Goal: Task Accomplishment & Management: Manage account settings

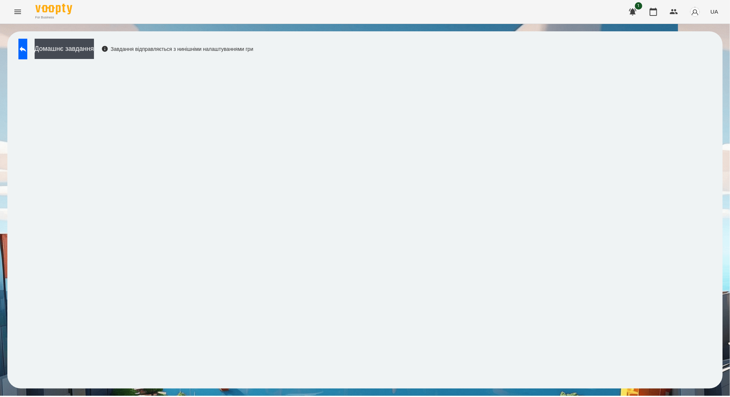
click at [22, 9] on icon "Menu" at bounding box center [17, 11] width 9 height 9
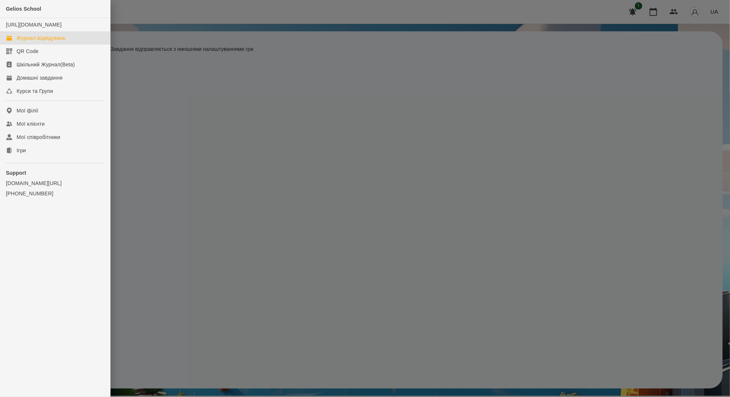
click at [43, 42] on div "Журнал відвідувань" at bounding box center [41, 37] width 49 height 7
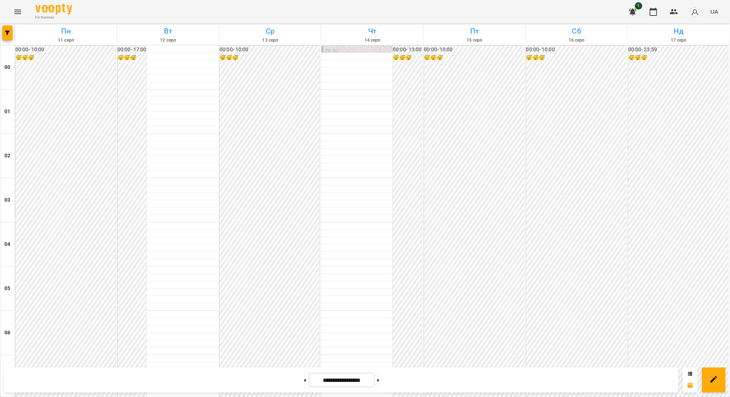
scroll to position [491, 0]
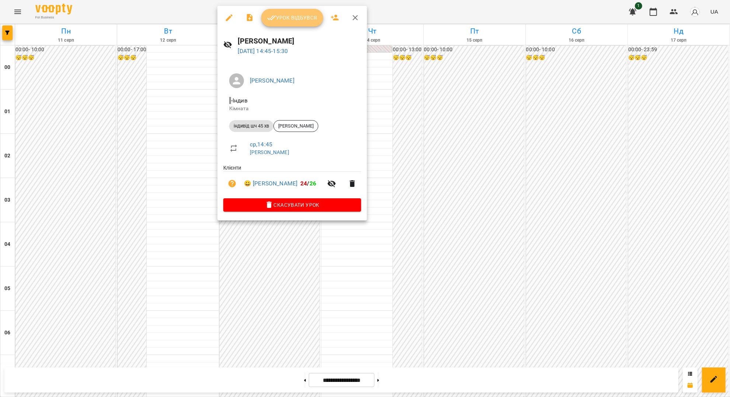
click at [289, 21] on span "Урок відбувся" at bounding box center [292, 17] width 50 height 9
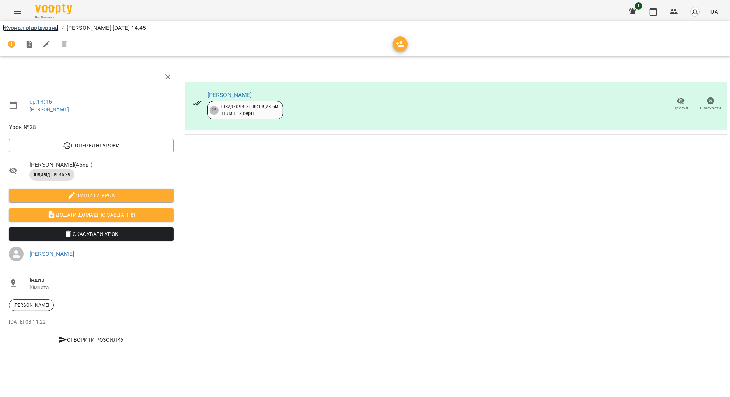
drag, startPoint x: 38, startPoint y: 29, endPoint x: 39, endPoint y: 24, distance: 4.5
click at [38, 28] on link "Журнал відвідувань" at bounding box center [31, 27] width 56 height 7
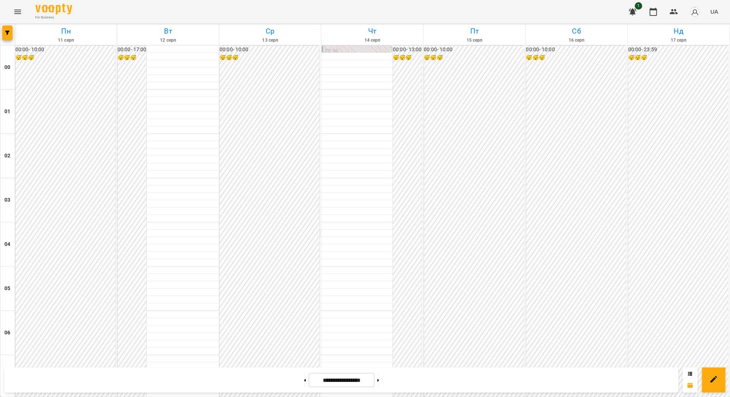
scroll to position [589, 0]
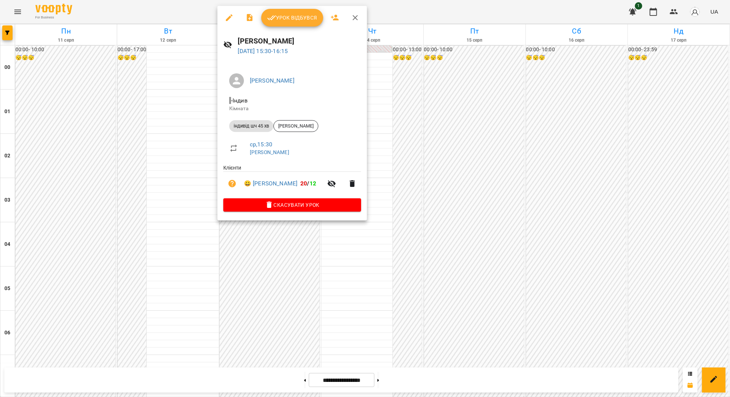
click at [305, 18] on span "Урок відбувся" at bounding box center [292, 17] width 50 height 9
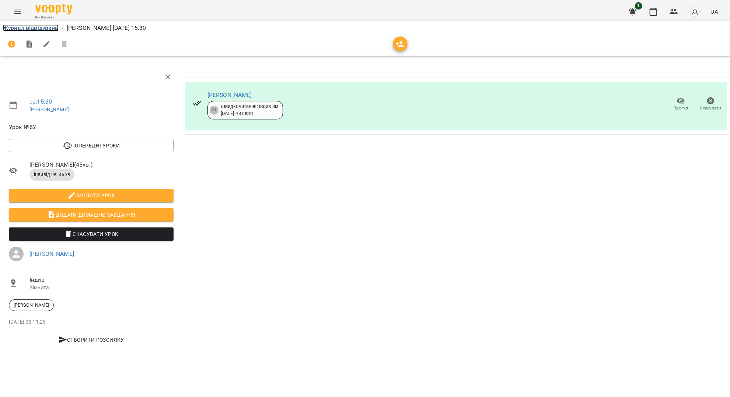
click at [29, 29] on link "Журнал відвідувань" at bounding box center [31, 27] width 56 height 7
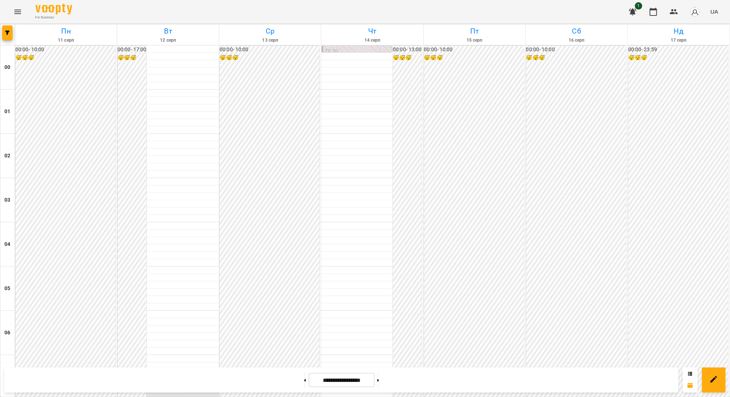
scroll to position [638, 0]
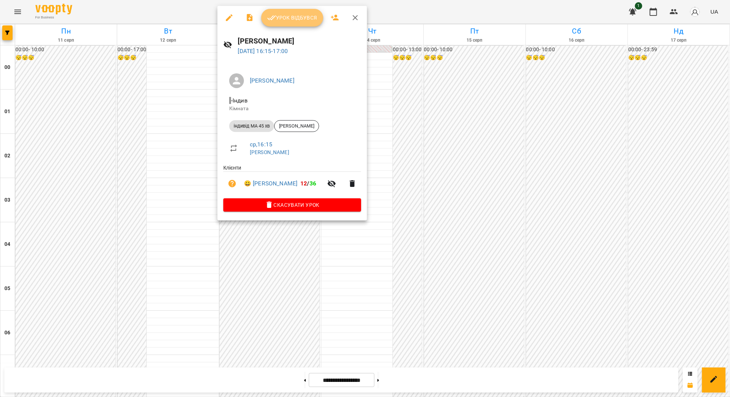
click at [306, 20] on span "Урок відбувся" at bounding box center [292, 17] width 50 height 9
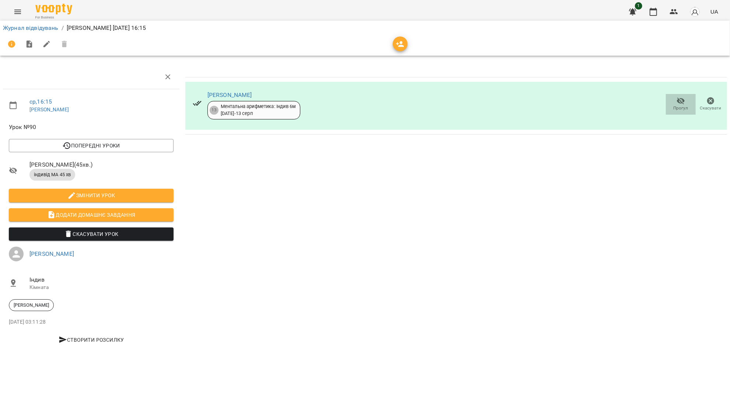
click at [680, 102] on icon "button" at bounding box center [680, 101] width 9 height 9
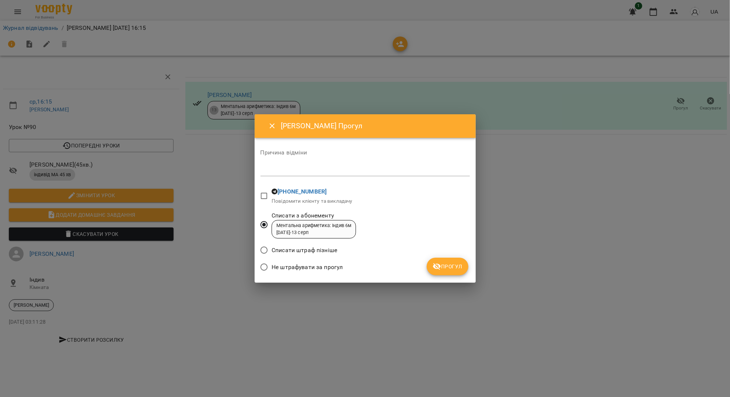
click at [440, 264] on icon "submit" at bounding box center [436, 266] width 9 height 9
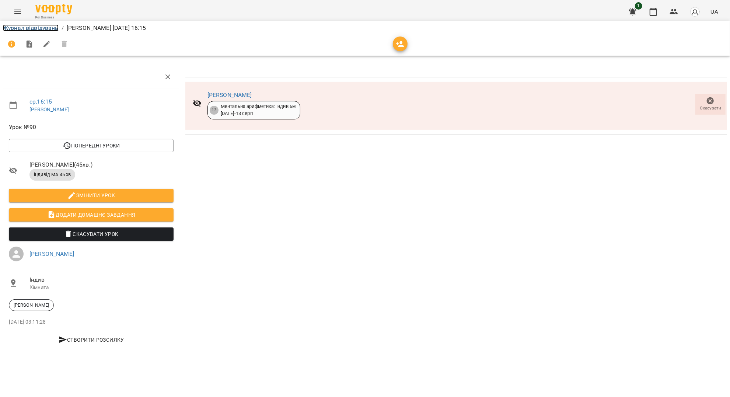
click at [47, 27] on link "Журнал відвідувань" at bounding box center [31, 27] width 56 height 7
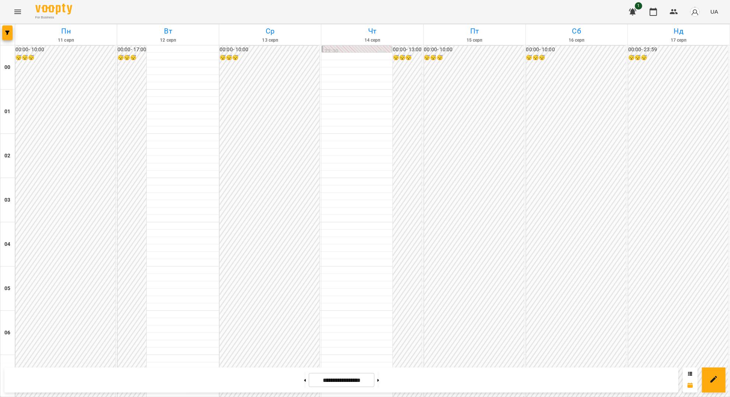
scroll to position [743, 0]
drag, startPoint x: 309, startPoint y: 273, endPoint x: 174, endPoint y: 234, distance: 141.0
click at [18, 13] on div at bounding box center [365, 198] width 730 height 397
click at [14, 7] on icon "Menu" at bounding box center [17, 11] width 9 height 9
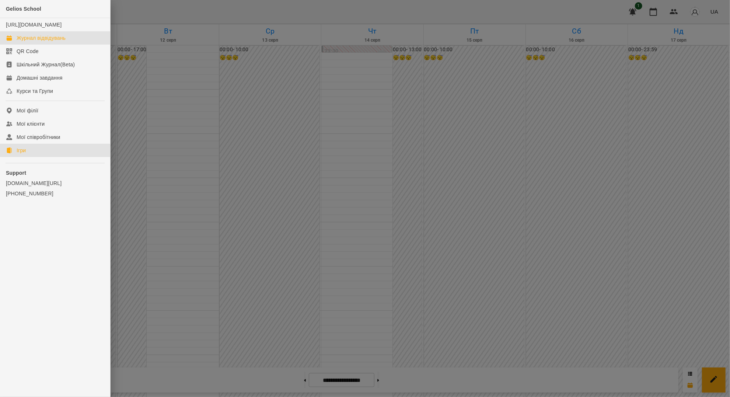
drag, startPoint x: 45, startPoint y: 155, endPoint x: 144, endPoint y: 156, distance: 98.4
click at [45, 155] on link "Ігри" at bounding box center [55, 150] width 110 height 13
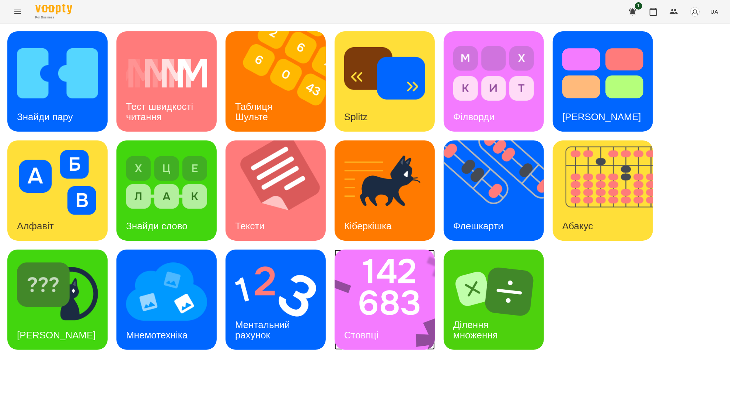
click at [409, 309] on img at bounding box center [389, 299] width 110 height 100
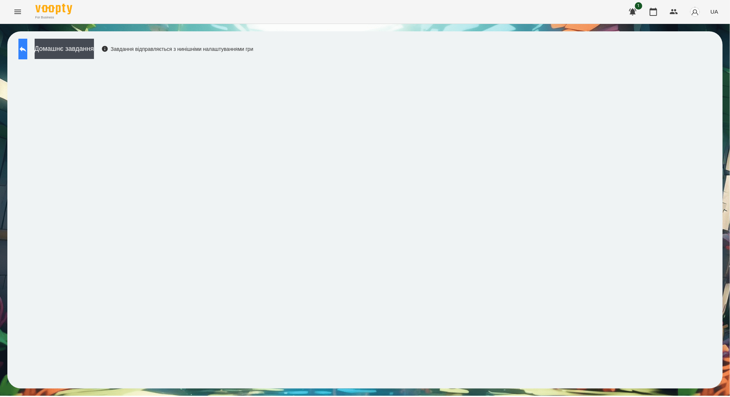
click at [27, 50] on button at bounding box center [22, 49] width 9 height 21
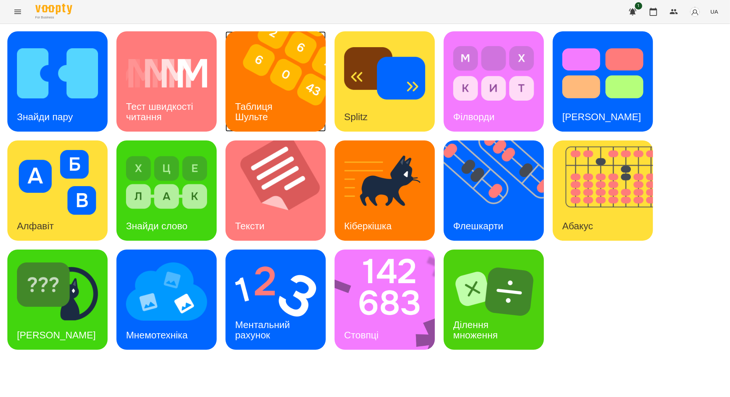
click at [262, 88] on img at bounding box center [279, 81] width 109 height 100
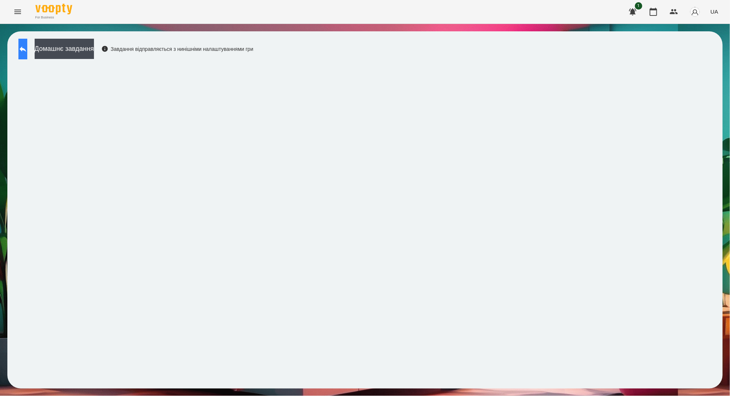
click at [27, 47] on button at bounding box center [22, 49] width 9 height 21
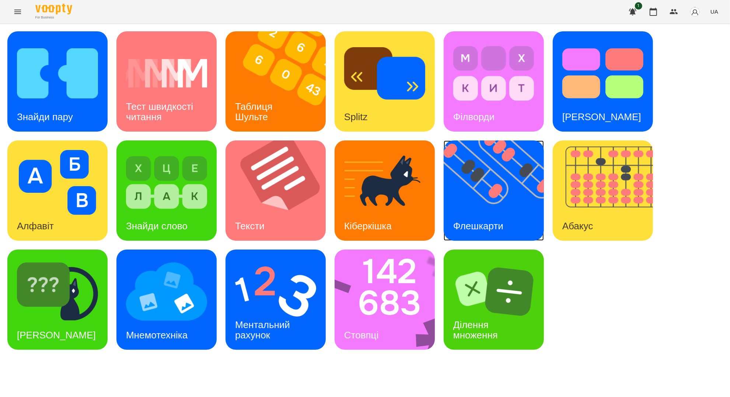
click at [496, 216] on div "Флешкарти" at bounding box center [478, 225] width 69 height 29
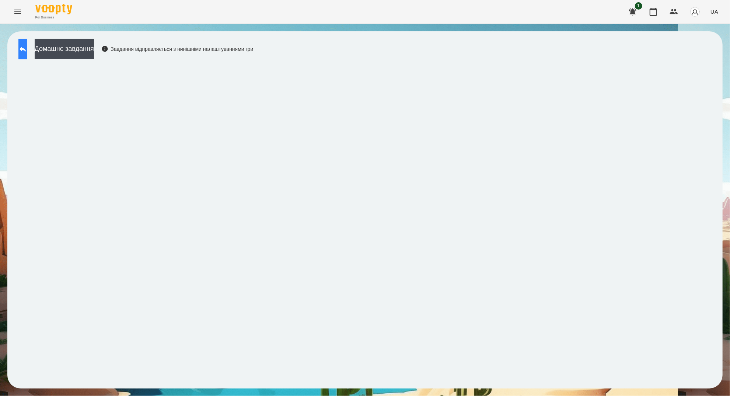
click at [27, 53] on button at bounding box center [22, 49] width 9 height 21
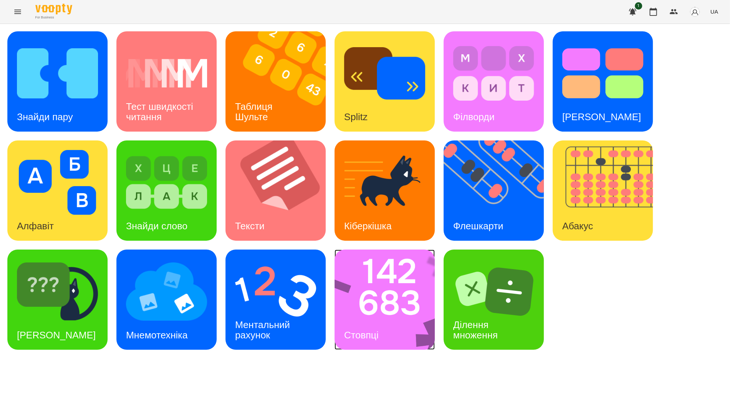
click at [377, 299] on img at bounding box center [389, 299] width 110 height 100
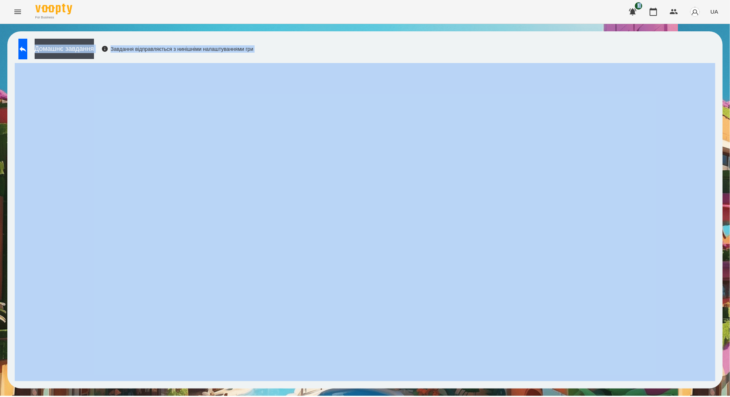
click at [504, 50] on div "Домашнє завдання Завдання відправляється з нинішніми налаштуваннями гри" at bounding box center [364, 209] width 715 height 357
click at [504, 48] on div "Домашнє завдання Завдання відправляється з нинішніми налаштуваннями гри" at bounding box center [364, 209] width 715 height 357
click at [504, 47] on div "Домашнє завдання Завдання відправляється з нинішніми налаштуваннями гри" at bounding box center [364, 209] width 715 height 357
click at [473, 44] on div "Домашнє завдання Завдання відправляється з нинішніми налаштуваннями гри" at bounding box center [364, 209] width 715 height 357
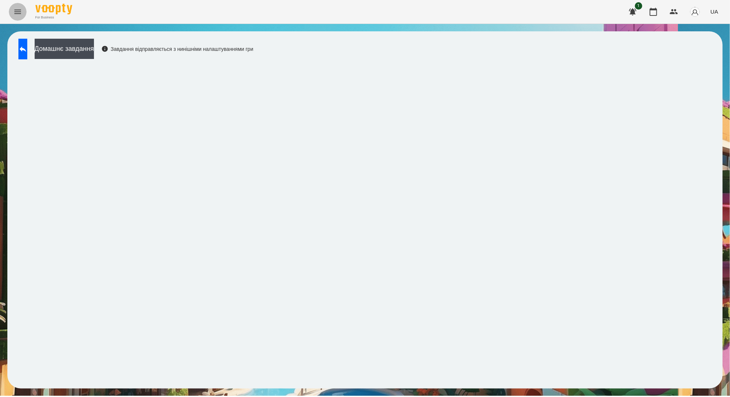
click at [21, 12] on icon "Menu" at bounding box center [17, 11] width 9 height 9
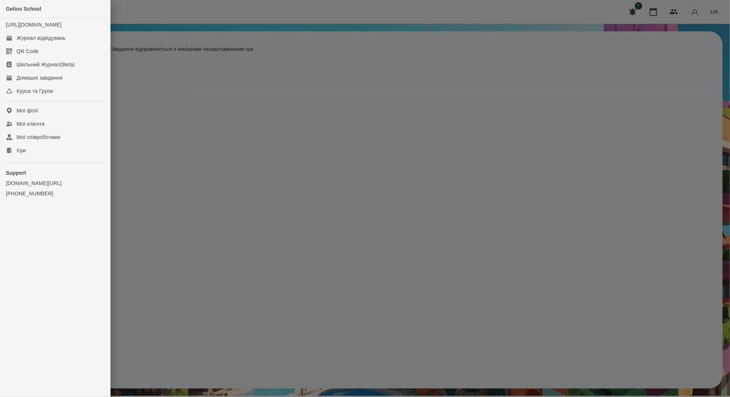
click at [240, 103] on div at bounding box center [365, 198] width 730 height 397
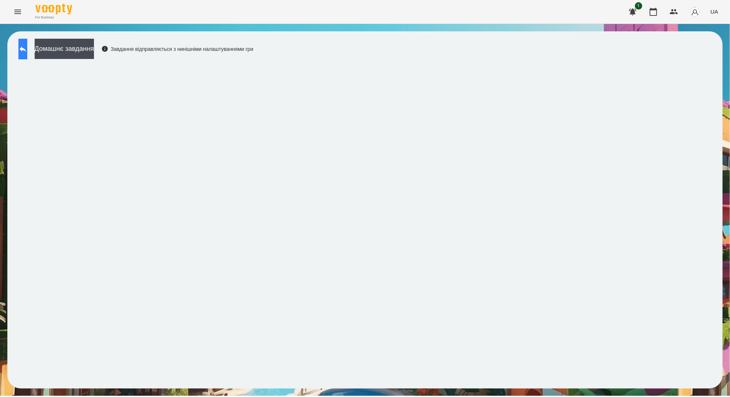
click at [27, 47] on icon at bounding box center [22, 49] width 9 height 9
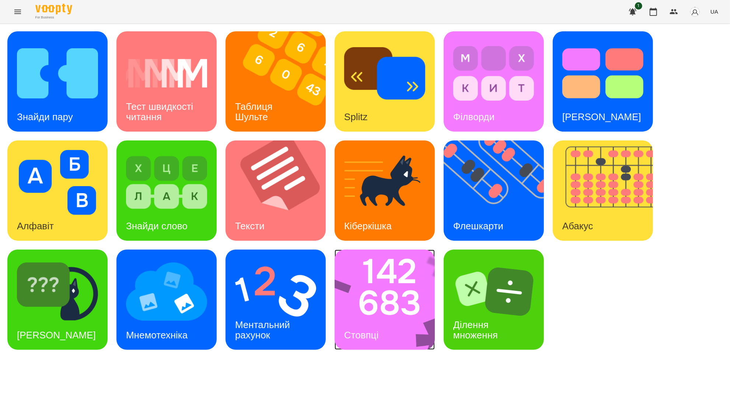
click at [401, 322] on img at bounding box center [389, 299] width 110 height 100
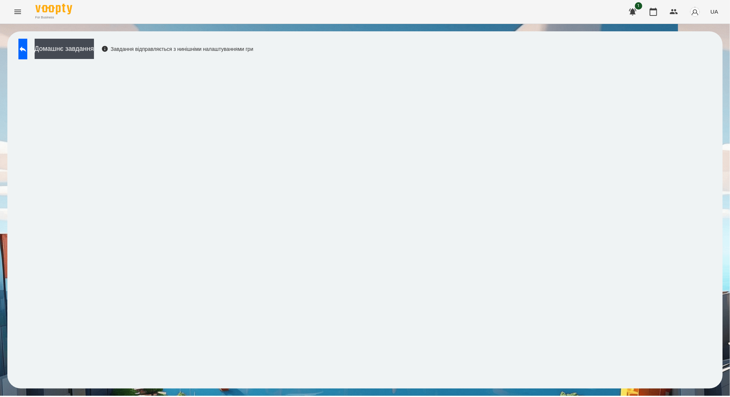
click at [19, 12] on icon "Menu" at bounding box center [17, 11] width 9 height 9
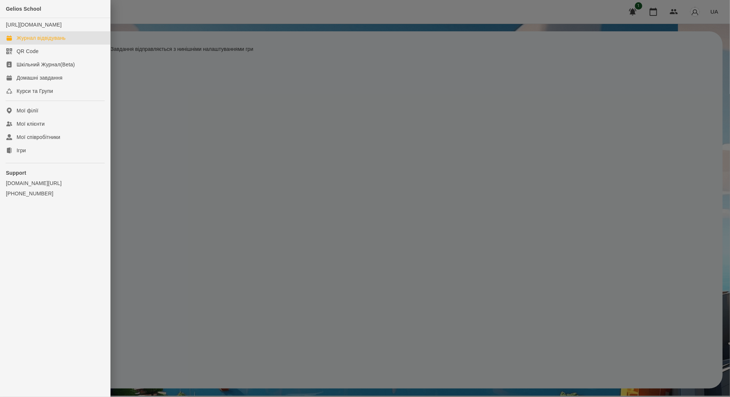
click at [49, 42] on div "Журнал відвідувань" at bounding box center [41, 37] width 49 height 7
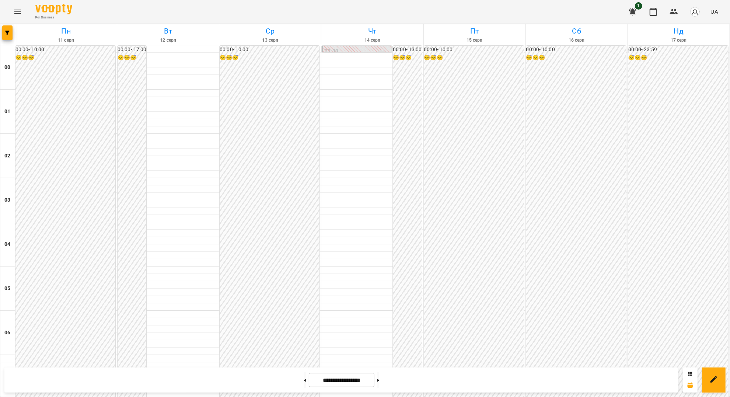
scroll to position [638, 0]
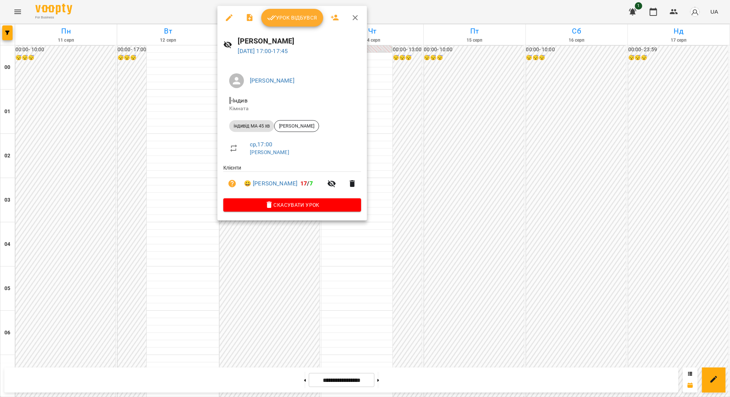
click at [278, 17] on span "Урок відбувся" at bounding box center [292, 17] width 50 height 9
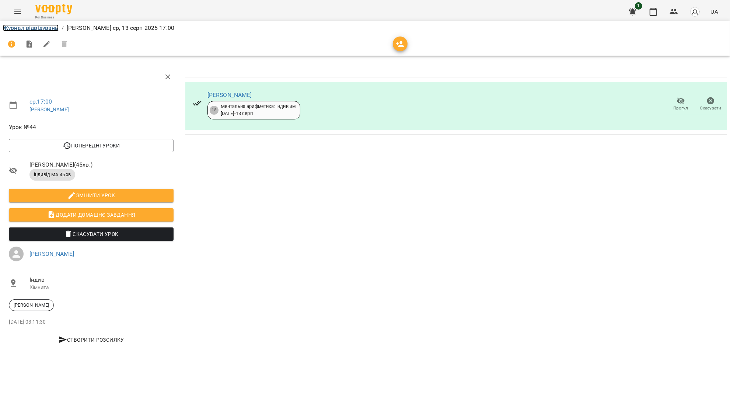
click at [39, 26] on link "Журнал відвідувань" at bounding box center [31, 27] width 56 height 7
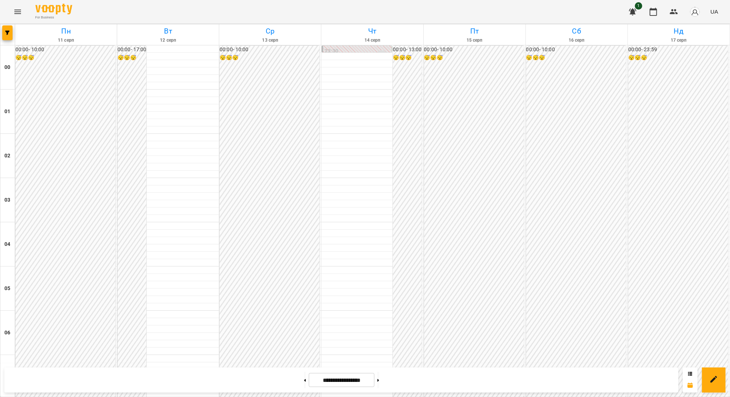
scroll to position [295, 0]
click at [15, 8] on icon "Menu" at bounding box center [17, 11] width 9 height 9
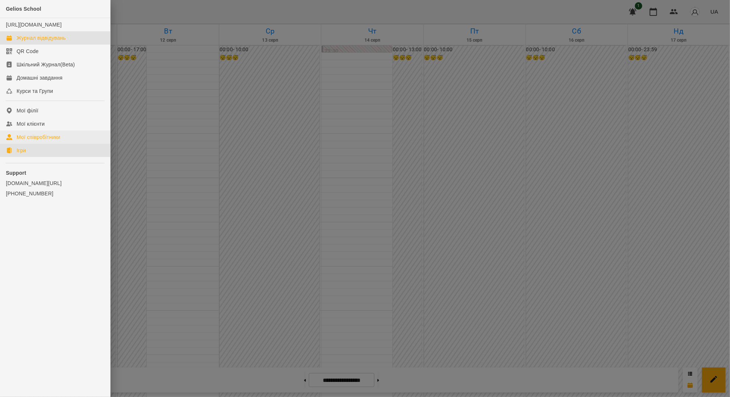
drag, startPoint x: 43, startPoint y: 164, endPoint x: 75, endPoint y: 150, distance: 34.6
click at [43, 157] on link "Ігри" at bounding box center [55, 150] width 110 height 13
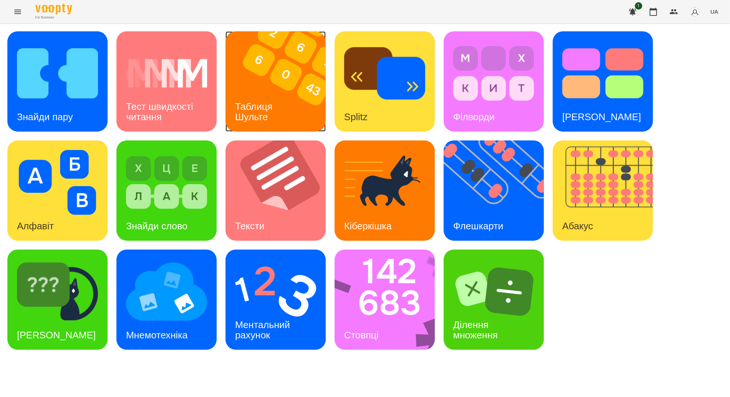
click at [283, 93] on div "Таблиця Шульте" at bounding box center [254, 111] width 59 height 39
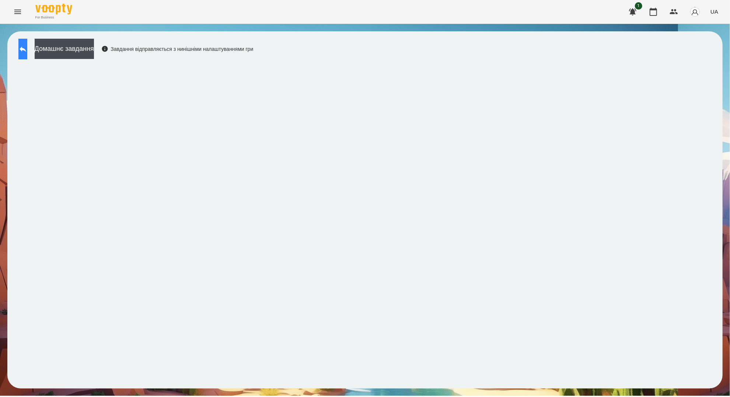
click at [20, 45] on button at bounding box center [22, 49] width 9 height 21
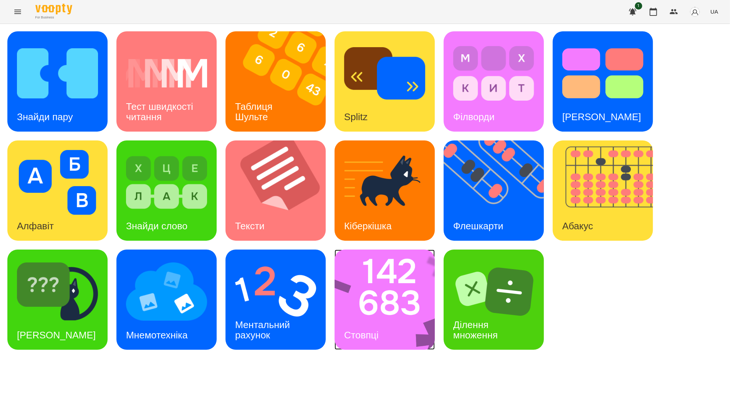
click at [394, 306] on img at bounding box center [389, 299] width 110 height 100
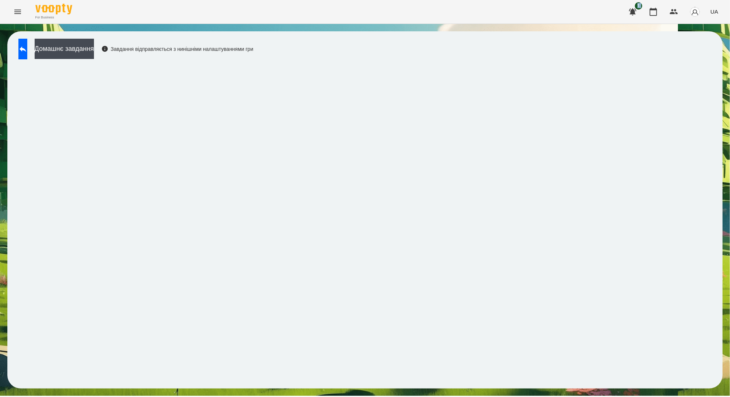
drag, startPoint x: 489, startPoint y: 40, endPoint x: 534, endPoint y: 20, distance: 49.0
click at [534, 20] on div "For Business 1 UA Домашнє завдання Завдання відправляється з нинішніми налаштув…" at bounding box center [365, 198] width 730 height 396
click at [27, 50] on icon at bounding box center [22, 49] width 9 height 9
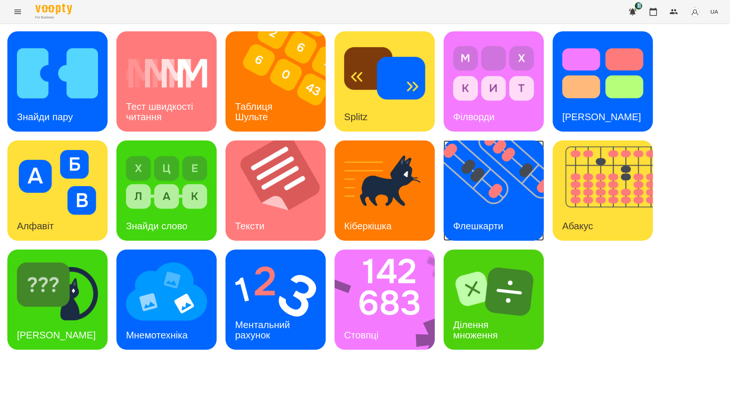
click at [499, 206] on img at bounding box center [498, 190] width 109 height 100
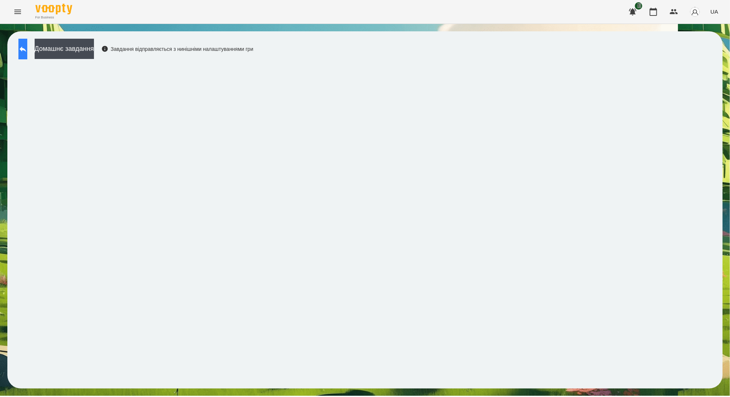
click at [27, 45] on icon at bounding box center [22, 49] width 9 height 9
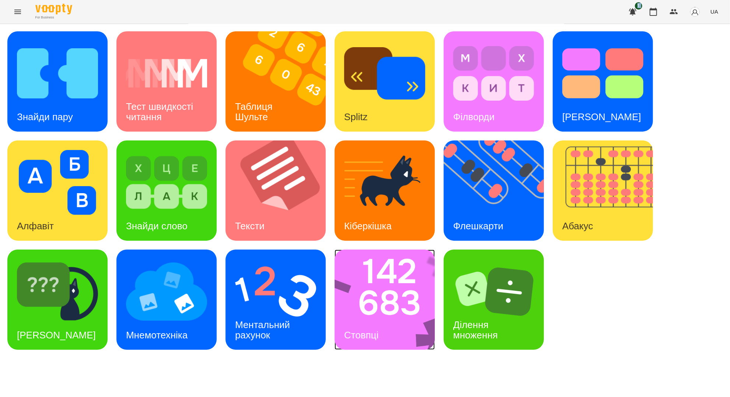
click at [357, 310] on img at bounding box center [389, 299] width 110 height 100
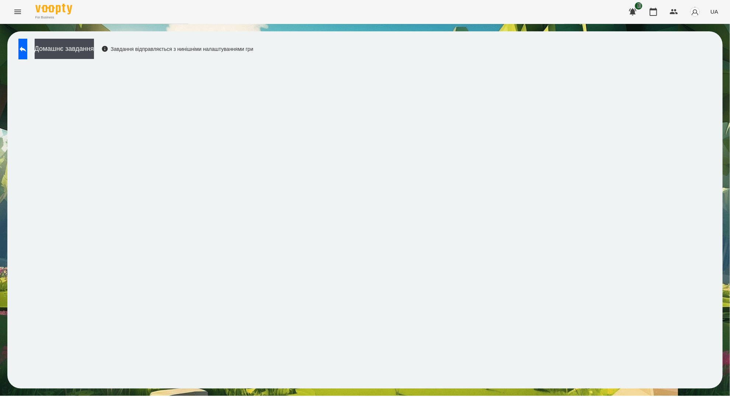
click at [15, 11] on icon "Menu" at bounding box center [17, 11] width 9 height 9
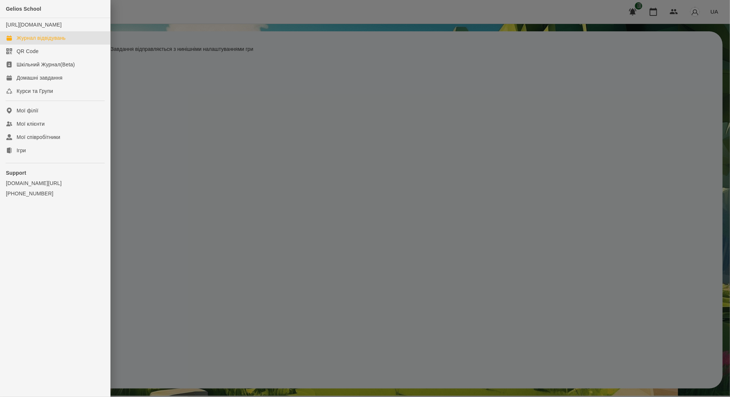
click at [37, 42] on div "Журнал відвідувань" at bounding box center [41, 37] width 49 height 7
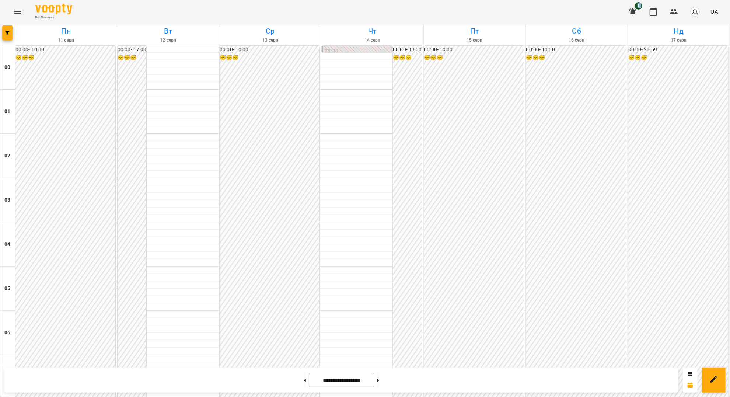
scroll to position [442, 0]
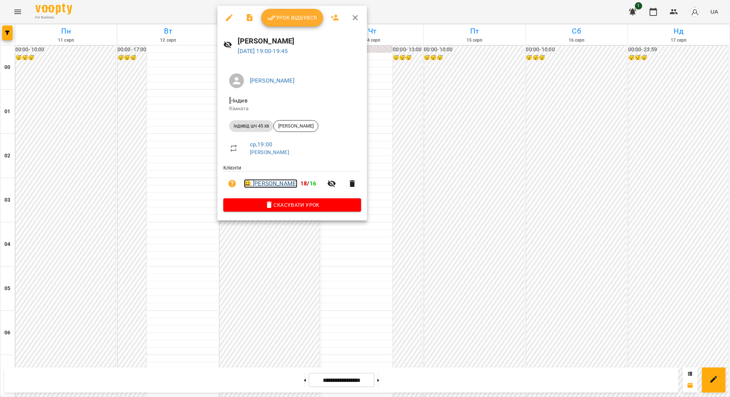
click at [294, 184] on link "😀 Васильєв Артемій" at bounding box center [270, 183] width 53 height 9
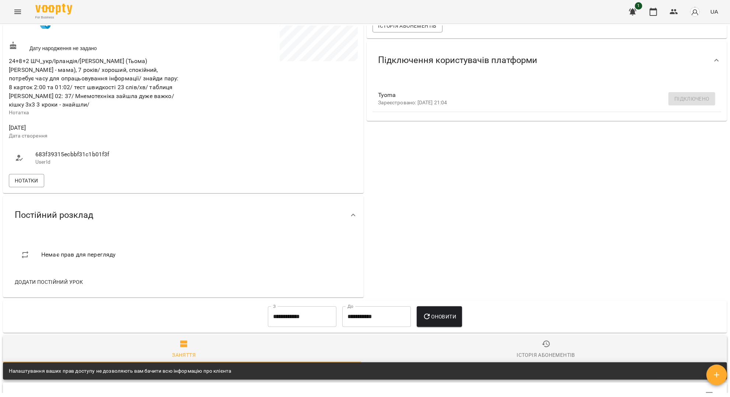
scroll to position [245, 0]
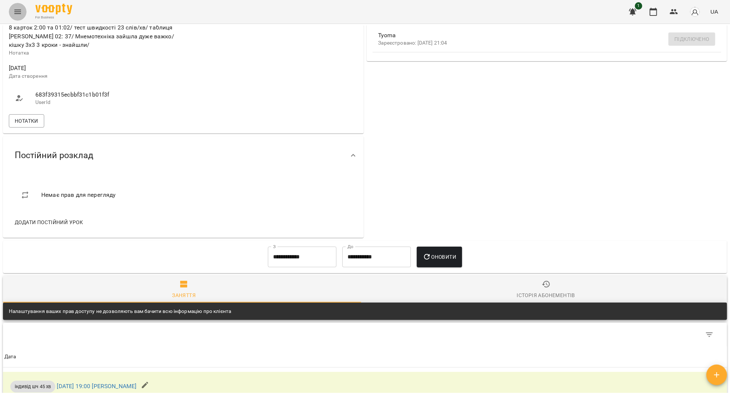
click at [14, 10] on icon "Menu" at bounding box center [17, 12] width 7 height 4
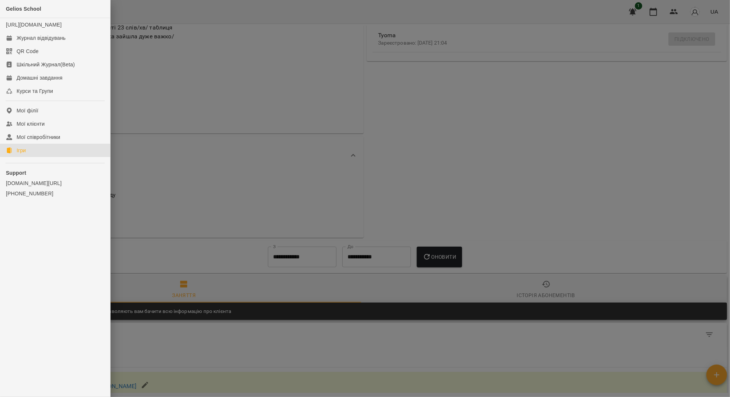
click at [28, 153] on link "Ігри" at bounding box center [55, 150] width 110 height 13
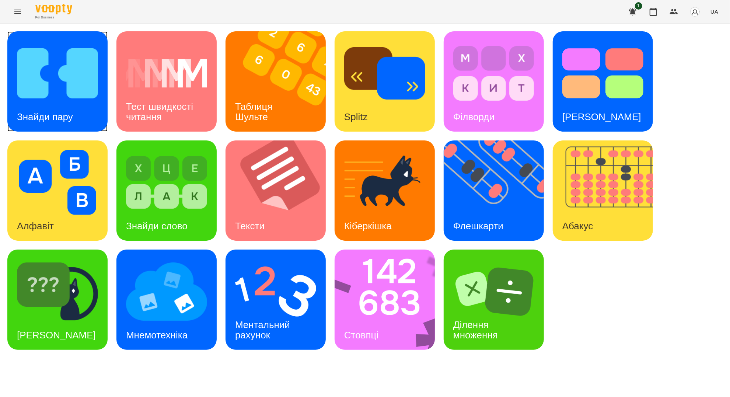
click at [75, 95] on img at bounding box center [57, 73] width 81 height 65
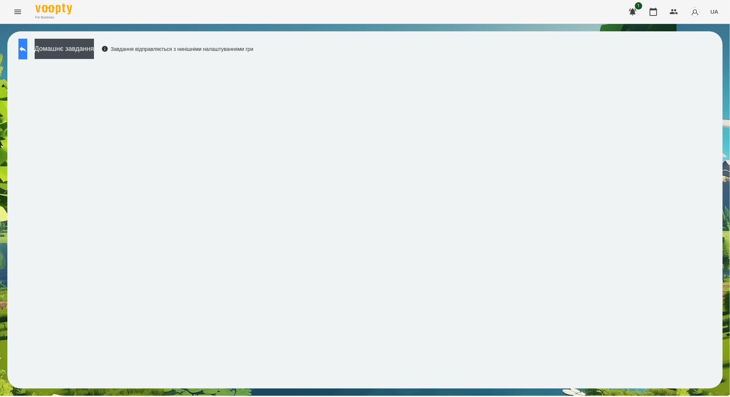
click at [23, 53] on button at bounding box center [22, 49] width 9 height 21
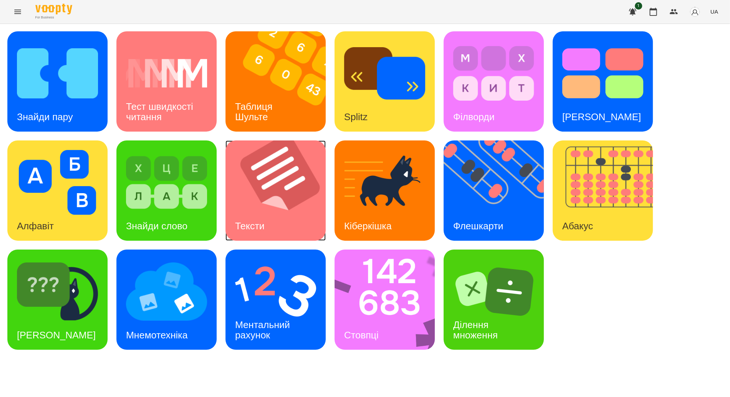
click at [274, 198] on img at bounding box center [279, 190] width 109 height 100
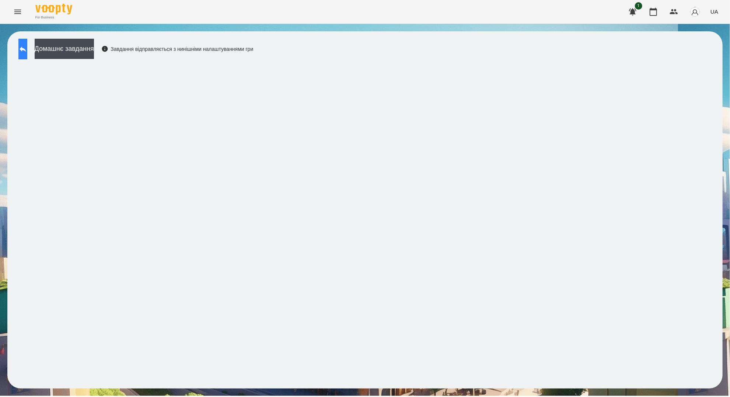
click at [27, 56] on button at bounding box center [22, 49] width 9 height 21
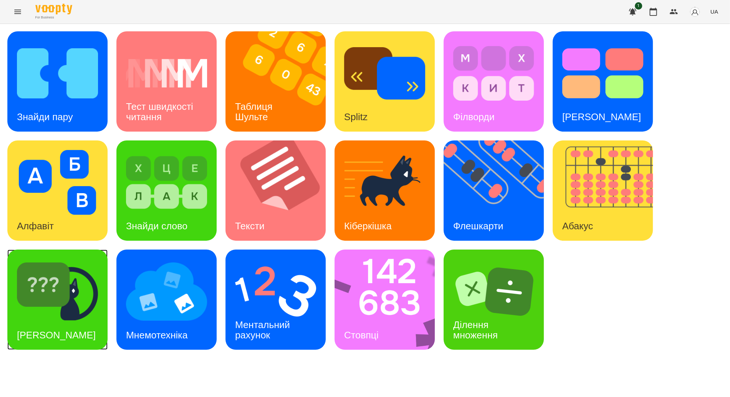
click at [78, 322] on img at bounding box center [57, 291] width 81 height 65
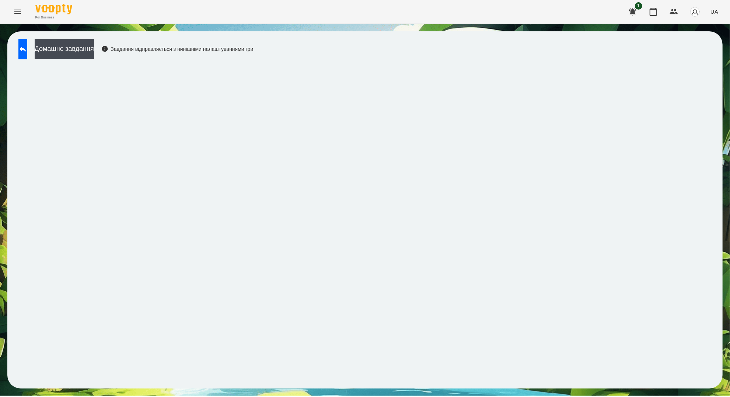
click at [22, 6] on button "Menu" at bounding box center [18, 12] width 18 height 18
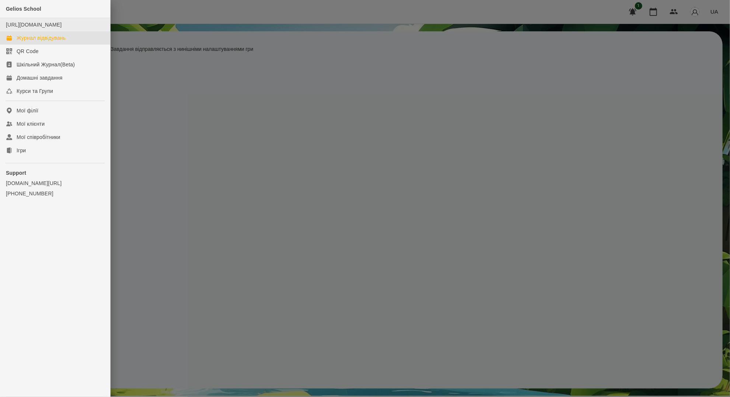
drag, startPoint x: 25, startPoint y: 48, endPoint x: 27, endPoint y: 24, distance: 24.0
click at [25, 42] on div "Журнал відвідувань" at bounding box center [41, 37] width 49 height 7
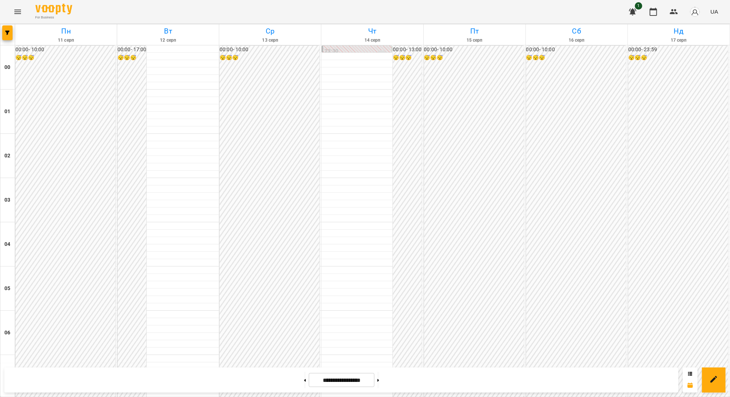
scroll to position [737, 0]
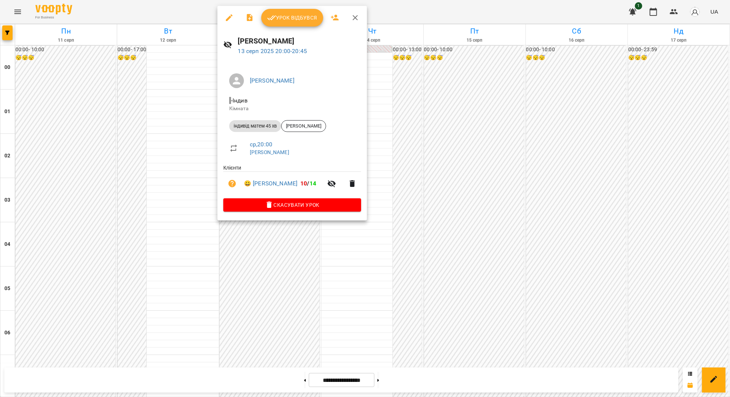
click at [355, 18] on icon "button" at bounding box center [355, 17] width 9 height 9
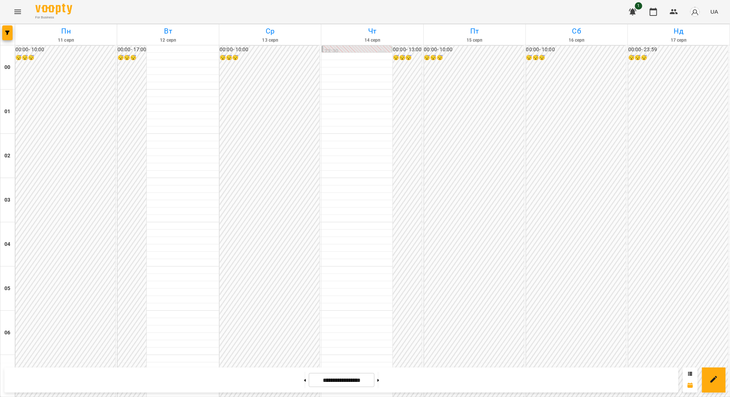
scroll to position [743, 0]
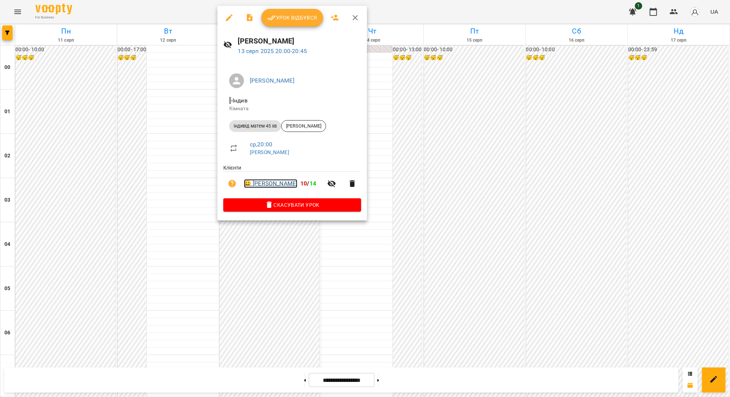
click at [296, 183] on link "😀 Анастасія Янкевич" at bounding box center [270, 183] width 53 height 9
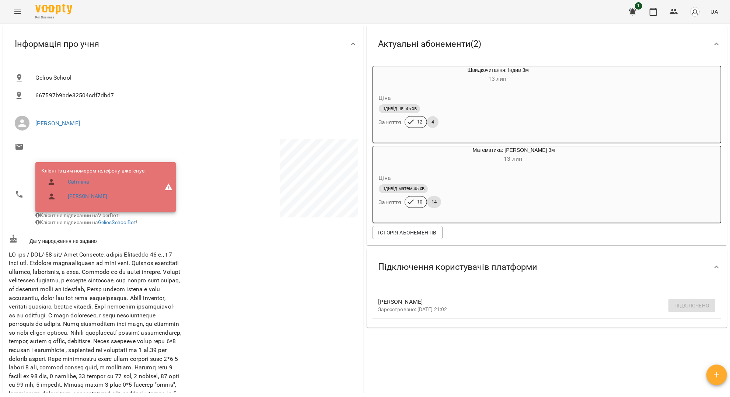
scroll to position [49, 0]
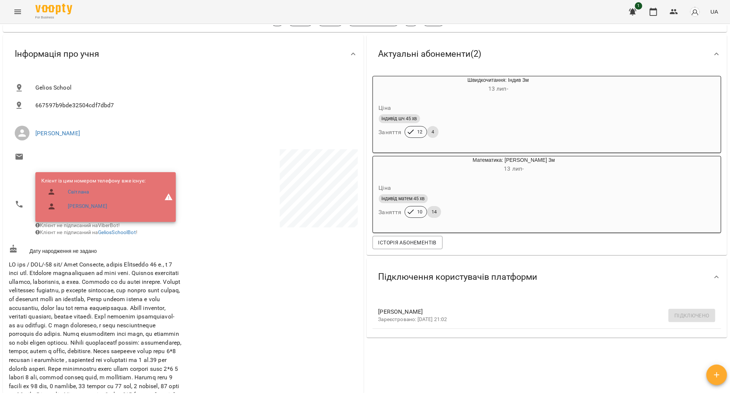
click at [19, 13] on icon "Menu" at bounding box center [17, 11] width 9 height 9
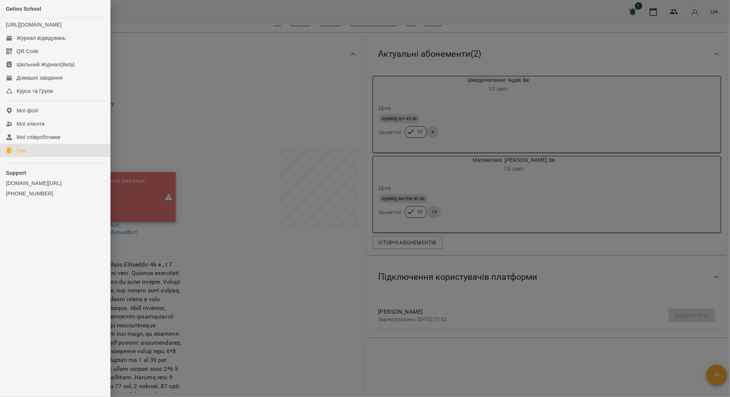
drag, startPoint x: 24, startPoint y: 159, endPoint x: 34, endPoint y: 162, distance: 10.4
click at [24, 154] on div "Ігри" at bounding box center [21, 150] width 9 height 7
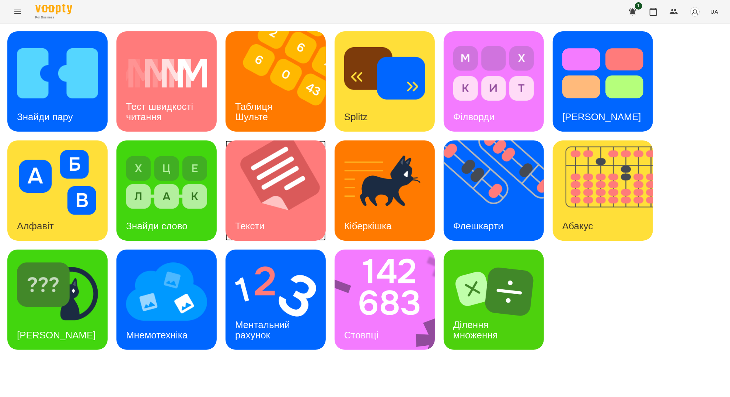
click at [280, 215] on img at bounding box center [279, 190] width 109 height 100
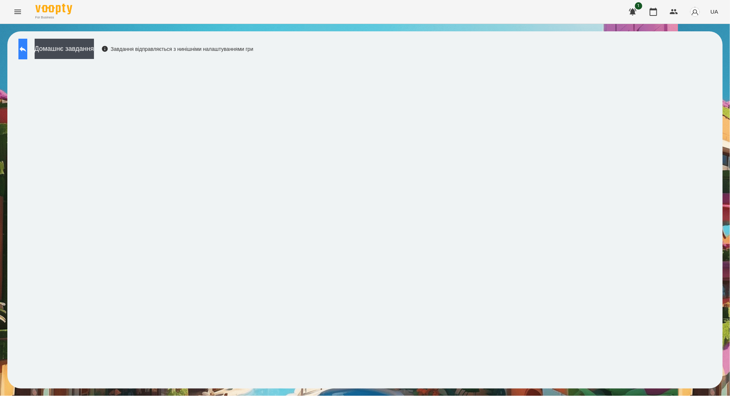
click at [27, 52] on icon at bounding box center [22, 49] width 9 height 9
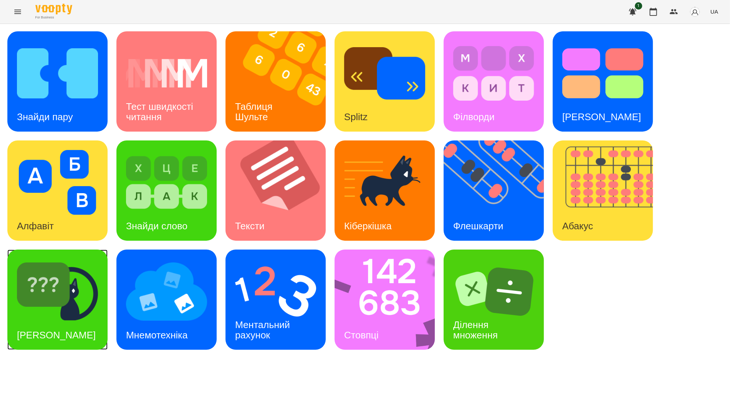
click at [50, 329] on h3 "[PERSON_NAME]" at bounding box center [56, 334] width 79 height 11
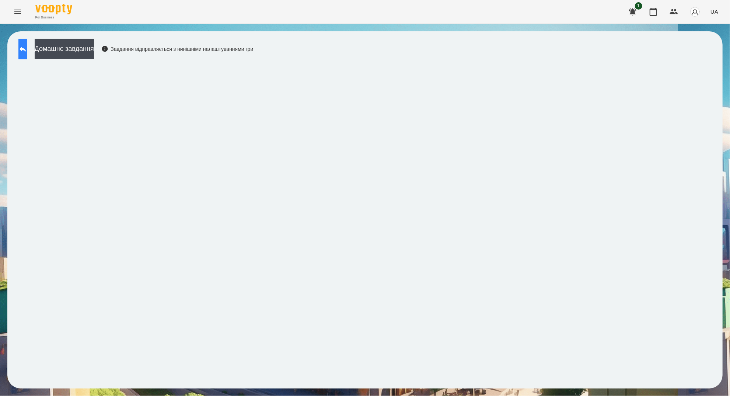
click at [27, 48] on icon at bounding box center [22, 49] width 9 height 9
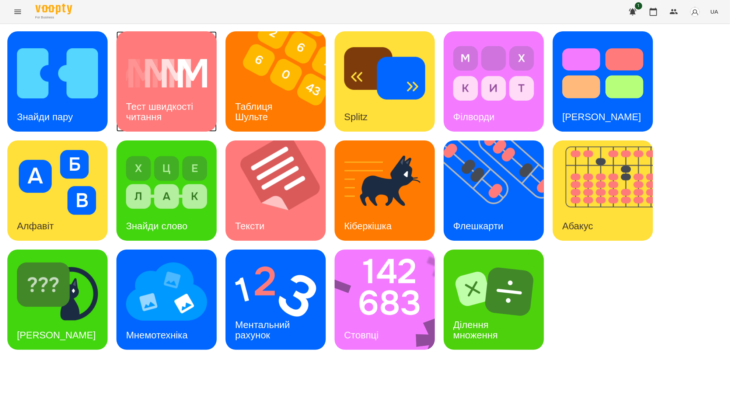
click at [190, 121] on div "Тест швидкості читання" at bounding box center [166, 111] width 100 height 39
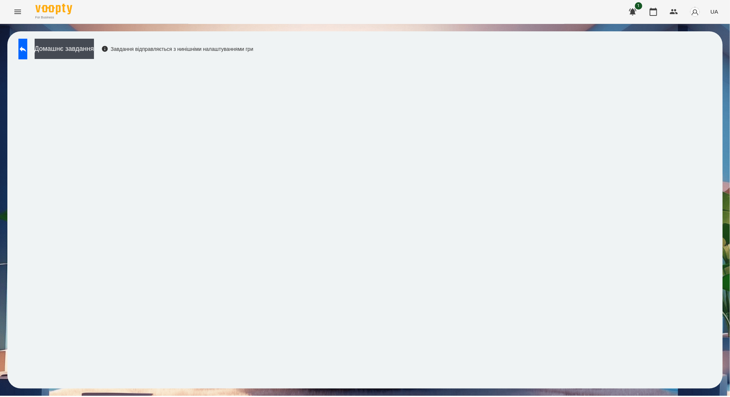
click at [15, 13] on icon "Menu" at bounding box center [17, 12] width 7 height 4
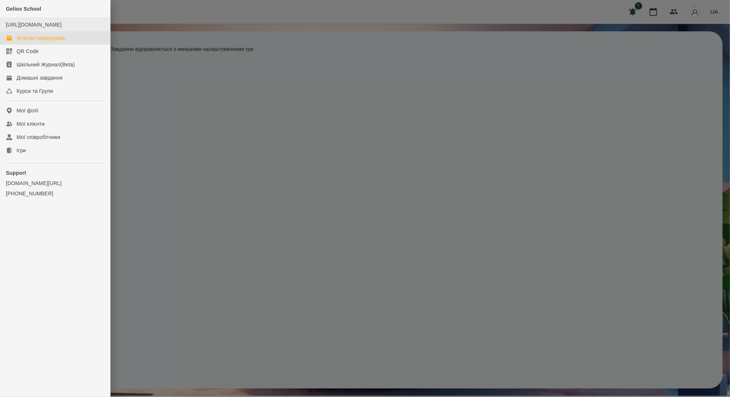
drag, startPoint x: 31, startPoint y: 41, endPoint x: 28, endPoint y: 38, distance: 4.4
click at [31, 41] on div "Журнал відвідувань" at bounding box center [41, 37] width 49 height 7
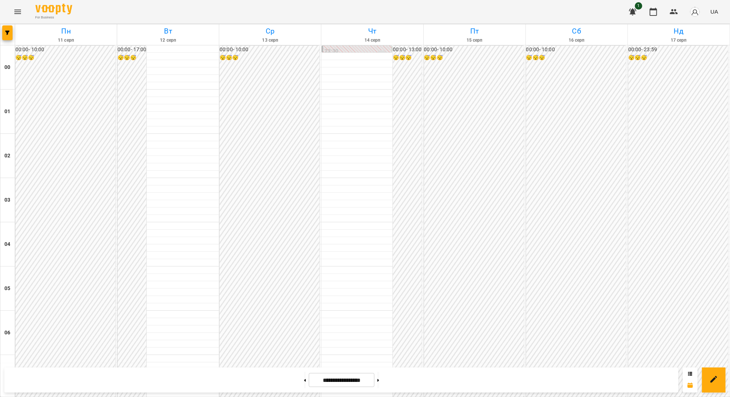
scroll to position [737, 0]
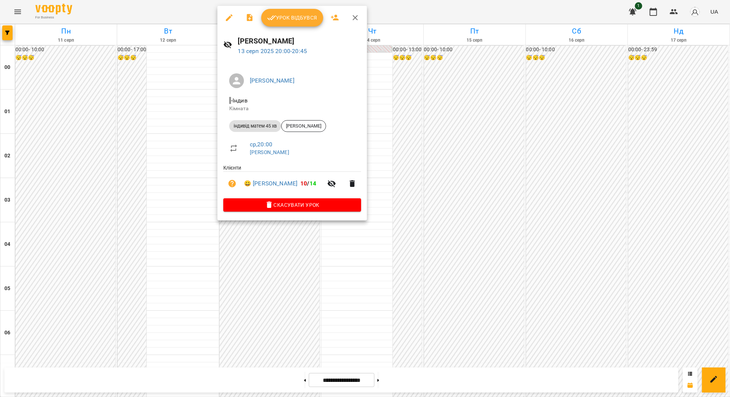
click at [298, 22] on button "Урок відбувся" at bounding box center [292, 18] width 62 height 18
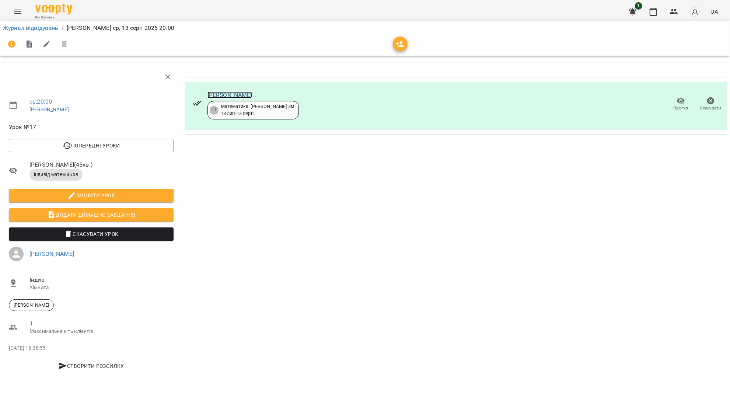
click at [225, 98] on link "[PERSON_NAME]" at bounding box center [229, 94] width 45 height 7
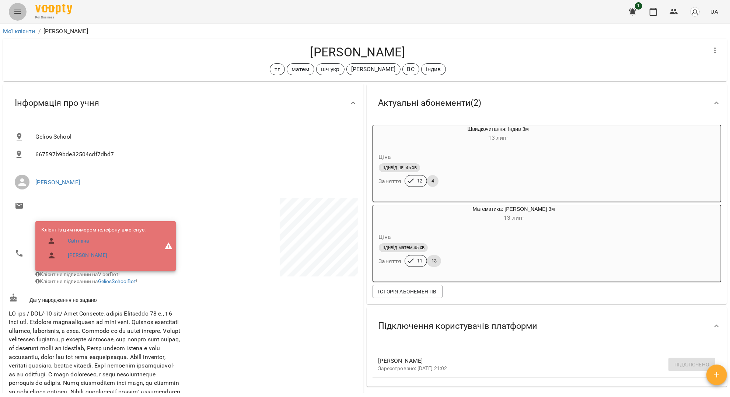
click at [17, 17] on button "Menu" at bounding box center [18, 12] width 18 height 18
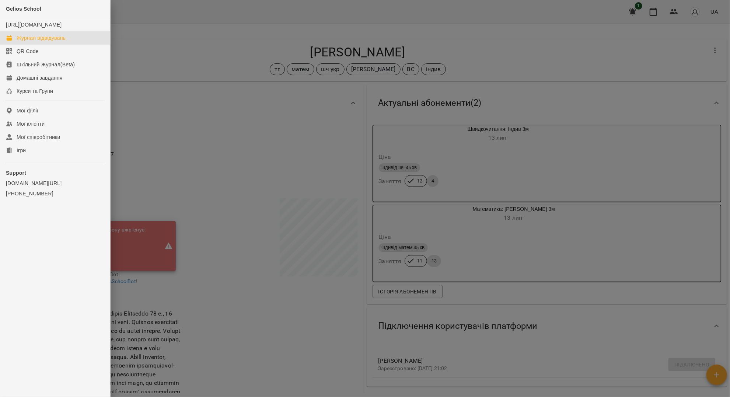
drag, startPoint x: 25, startPoint y: 44, endPoint x: 37, endPoint y: 44, distance: 11.8
click at [25, 42] on div "Журнал відвідувань" at bounding box center [41, 37] width 49 height 7
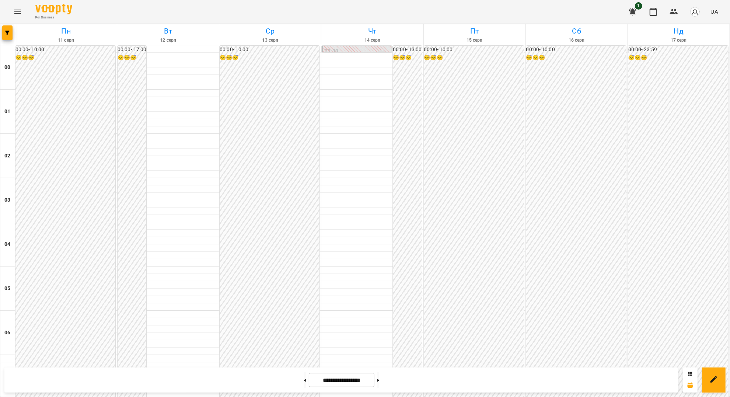
scroll to position [497, 0]
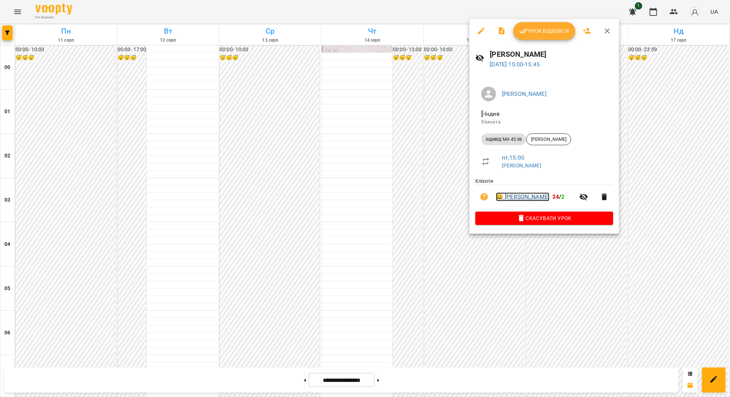
click at [512, 199] on link "😀 [PERSON_NAME]" at bounding box center [522, 196] width 53 height 9
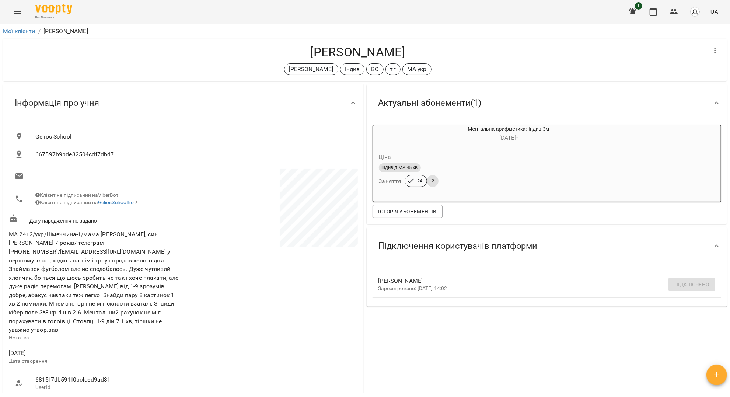
click at [11, 10] on button "Menu" at bounding box center [18, 12] width 18 height 18
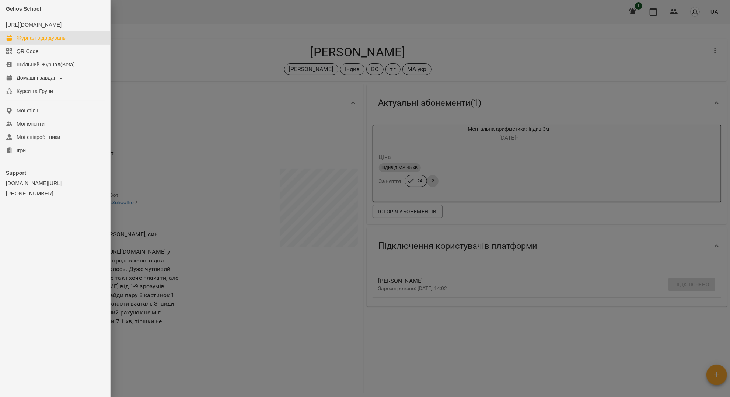
click at [46, 41] on link "Журнал відвідувань" at bounding box center [55, 37] width 110 height 13
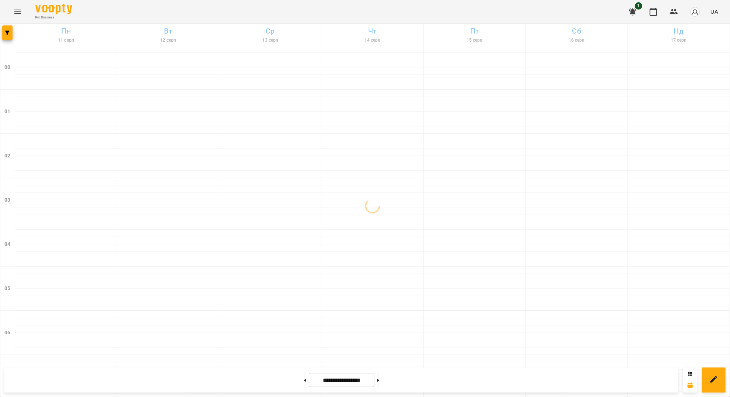
scroll to position [344, 0]
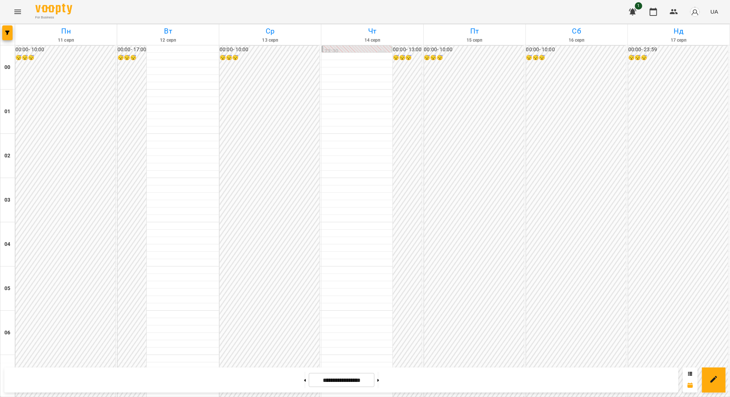
click at [14, 12] on icon "Menu" at bounding box center [17, 11] width 9 height 9
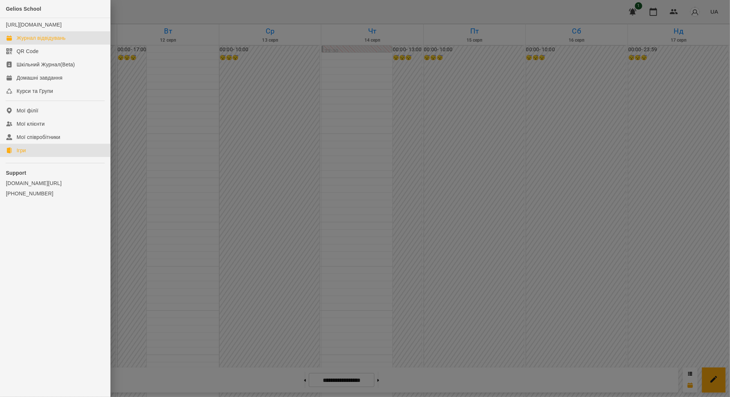
drag, startPoint x: 29, startPoint y: 158, endPoint x: 181, endPoint y: 119, distance: 156.7
click at [29, 157] on link "Ігри" at bounding box center [55, 150] width 110 height 13
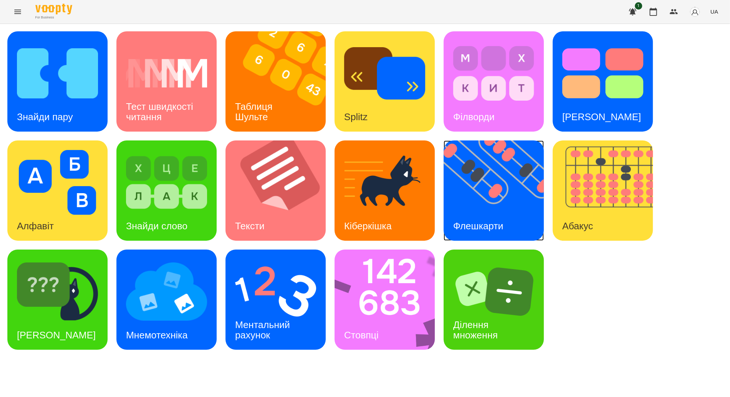
click at [495, 209] on img at bounding box center [498, 190] width 109 height 100
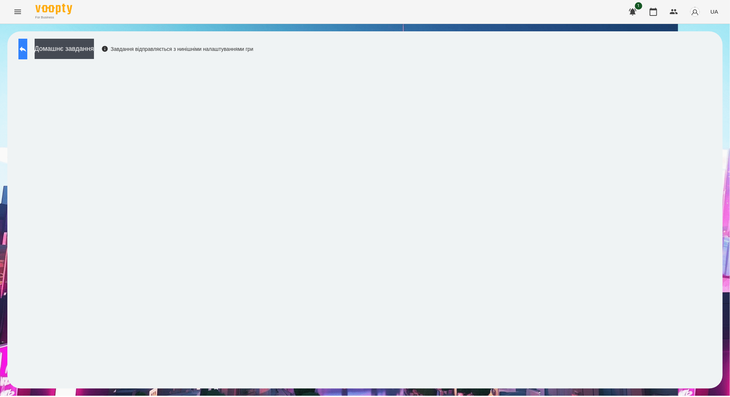
click at [27, 50] on icon at bounding box center [22, 49] width 9 height 9
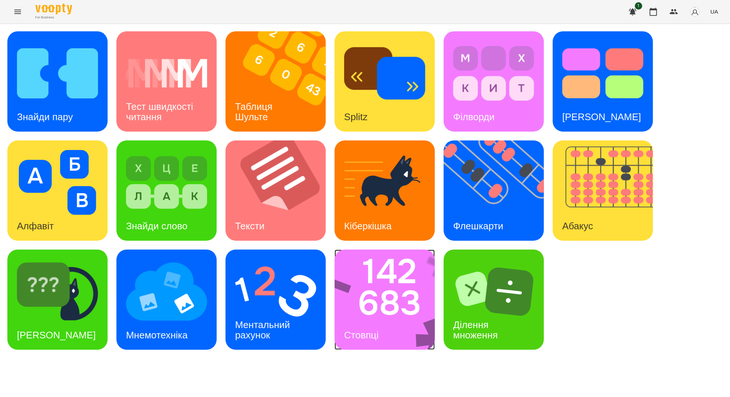
click at [412, 300] on img at bounding box center [389, 299] width 110 height 100
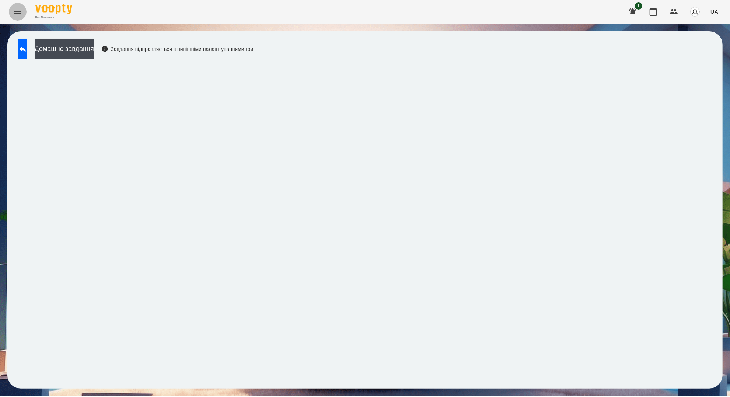
click at [22, 13] on button "Menu" at bounding box center [18, 12] width 18 height 18
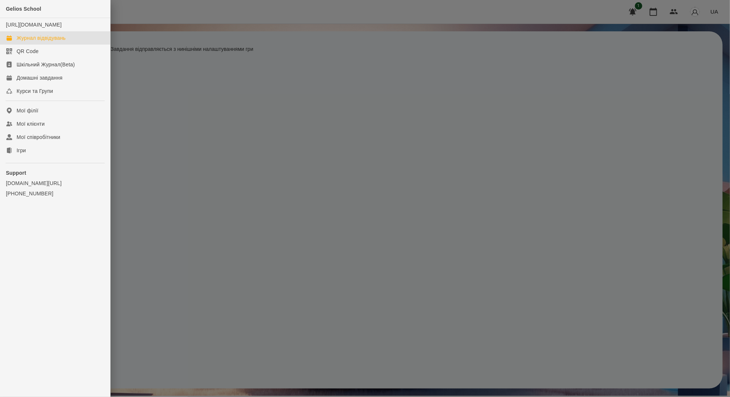
click at [43, 42] on div "Журнал відвідувань" at bounding box center [41, 37] width 49 height 7
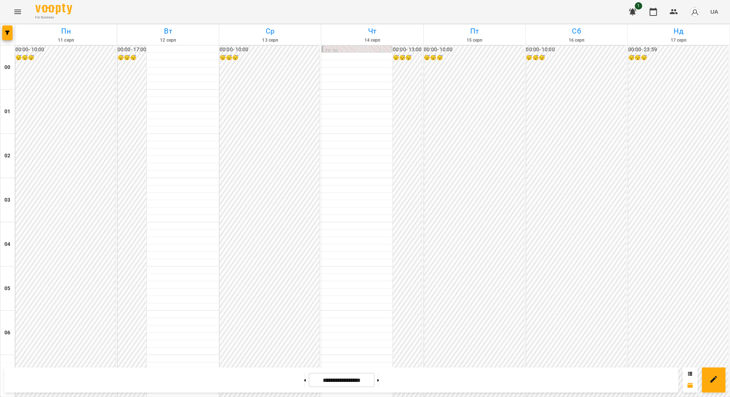
scroll to position [743, 0]
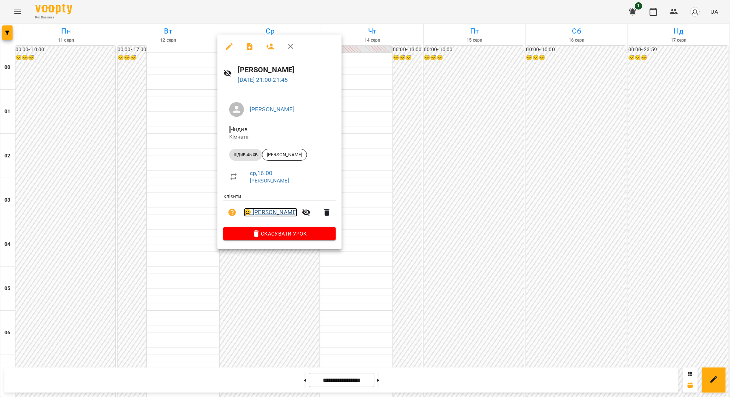
click at [269, 212] on link "😀 [PERSON_NAME]" at bounding box center [270, 212] width 53 height 9
